Goal: Task Accomplishment & Management: Complete application form

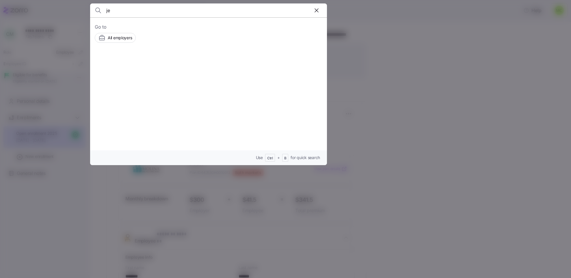
scroll to position [87, 0]
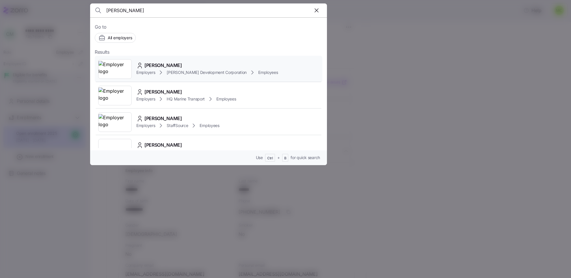
type input "jeff"
click at [157, 66] on span "[PERSON_NAME]" at bounding box center [163, 65] width 38 height 7
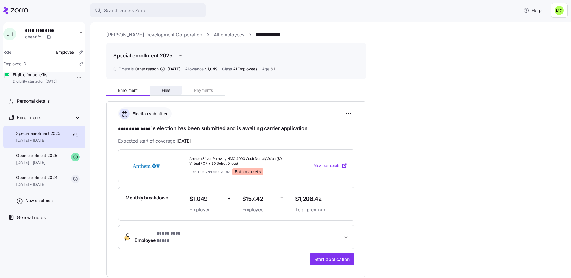
click at [166, 91] on span "Files" at bounding box center [166, 90] width 8 height 4
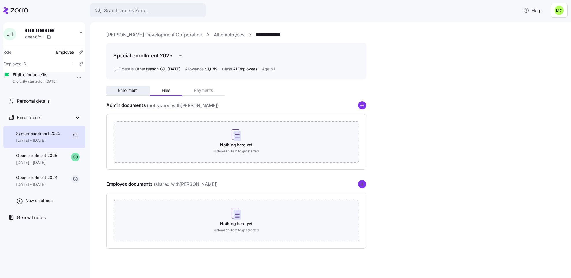
click at [132, 90] on span "Enrollment" at bounding box center [128, 90] width 20 height 4
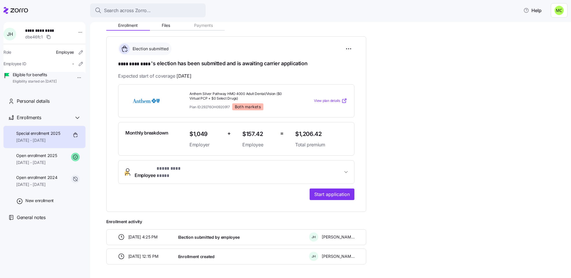
scroll to position [82, 0]
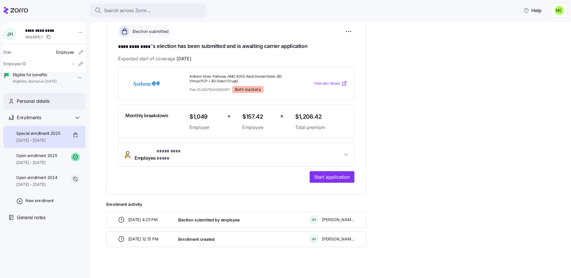
click at [51, 105] on div "Personal details" at bounding box center [49, 101] width 64 height 7
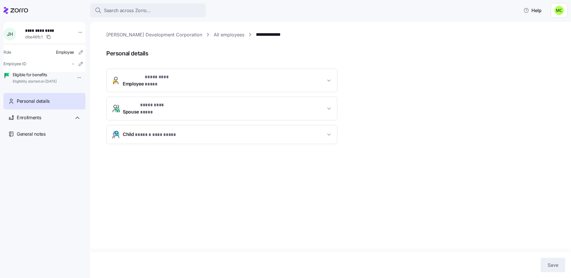
click at [153, 103] on span "* **** ********* *" at bounding box center [158, 105] width 36 height 7
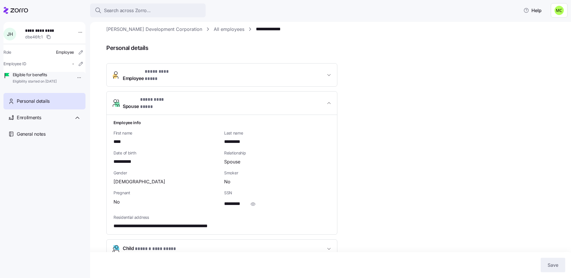
scroll to position [7, 0]
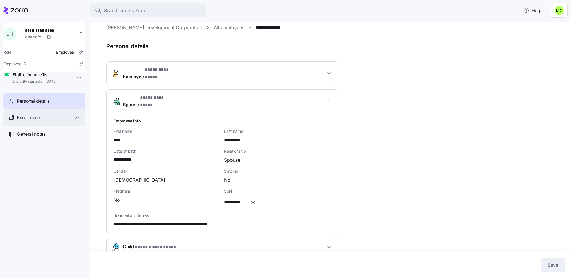
click at [43, 121] on div "Enrollments" at bounding box center [49, 117] width 64 height 7
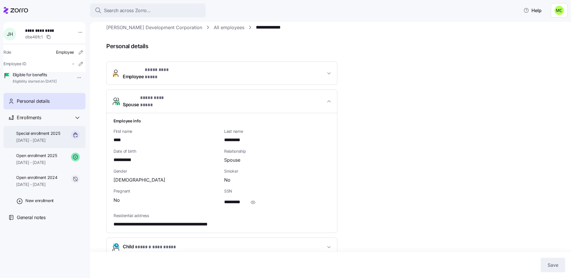
click at [50, 136] on span "Special enrollment 2025" at bounding box center [38, 134] width 44 height 6
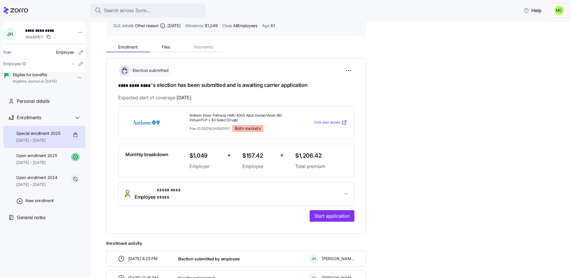
scroll to position [82, 0]
